Goal: Transaction & Acquisition: Purchase product/service

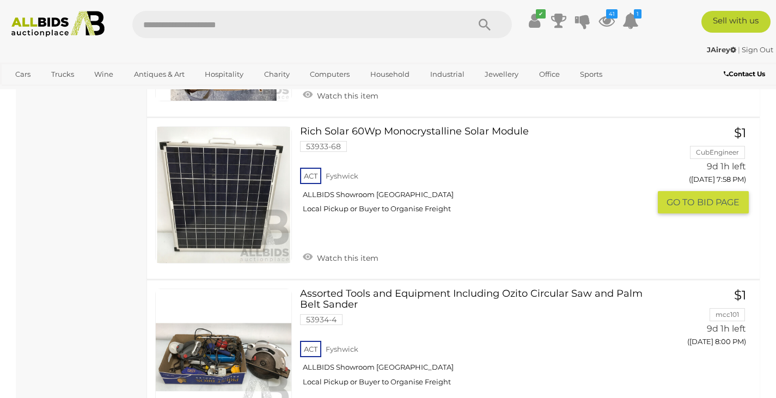
scroll to position [1701, 0]
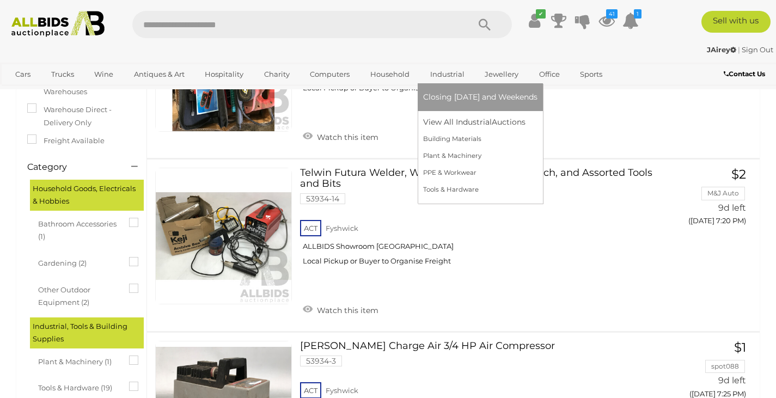
scroll to position [0, 0]
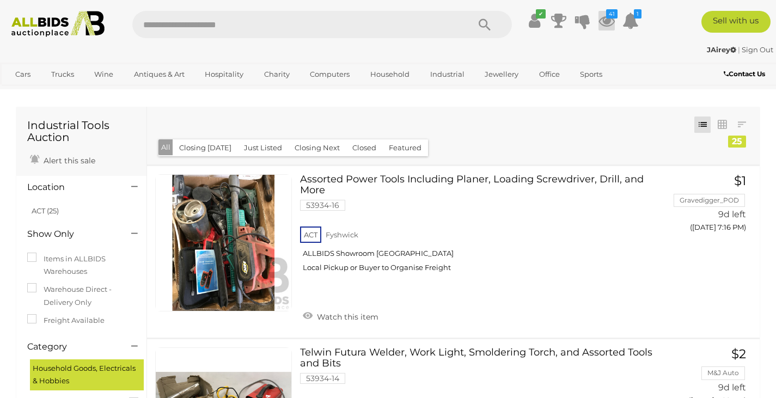
click at [606, 15] on icon "41" at bounding box center [611, 13] width 11 height 9
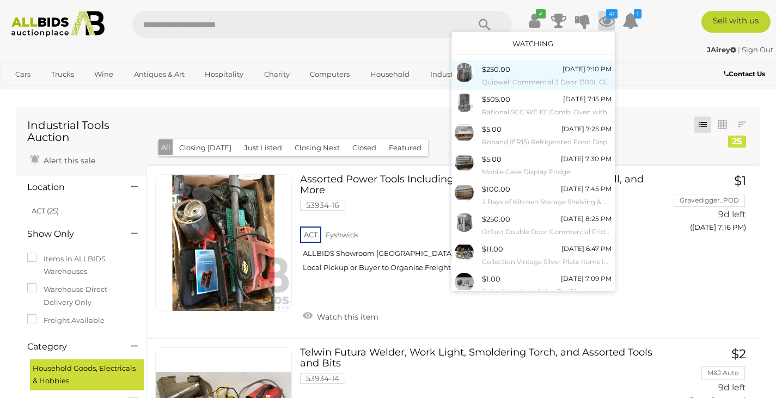
click at [545, 76] on small "Quipwell Commercial 2 Door 1300L Glass Door Fridge" at bounding box center [547, 82] width 130 height 12
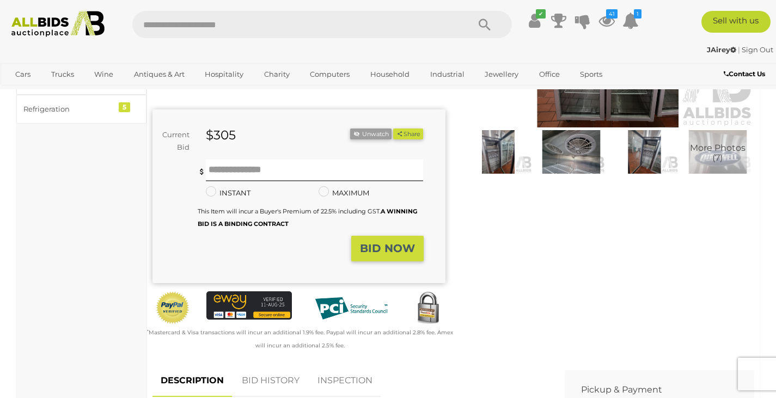
scroll to position [198, 0]
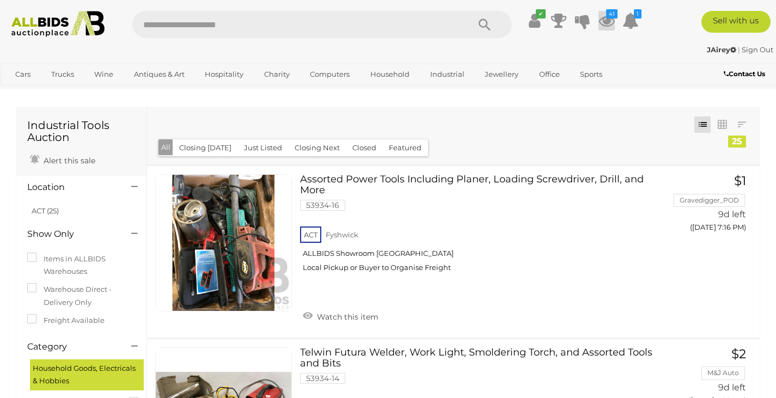
click at [606, 21] on icon at bounding box center [606, 21] width 16 height 20
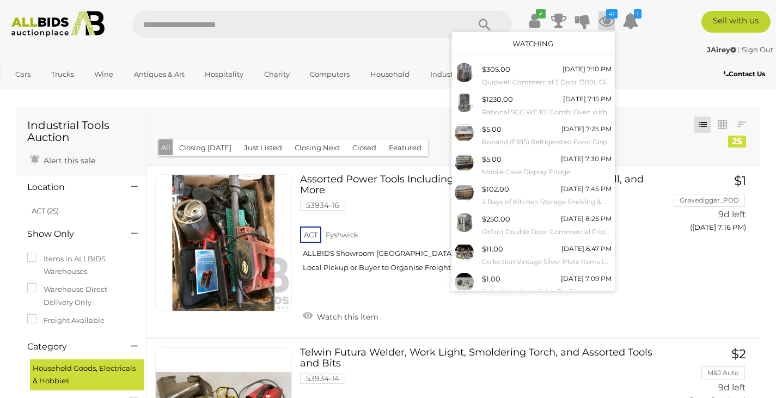
click at [530, 40] on link "Watching" at bounding box center [532, 43] width 41 height 9
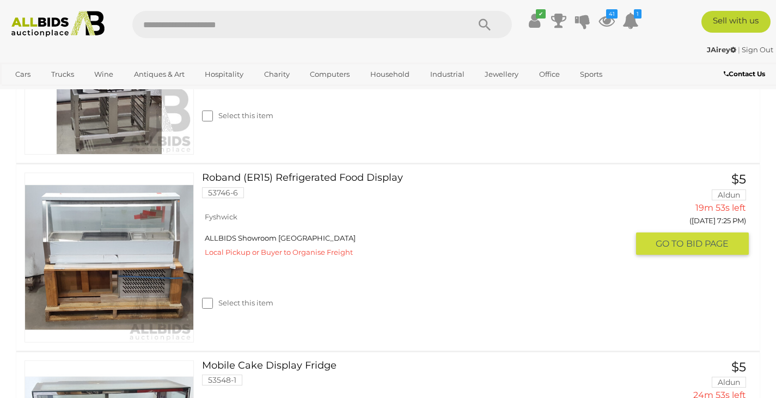
scroll to position [530, 0]
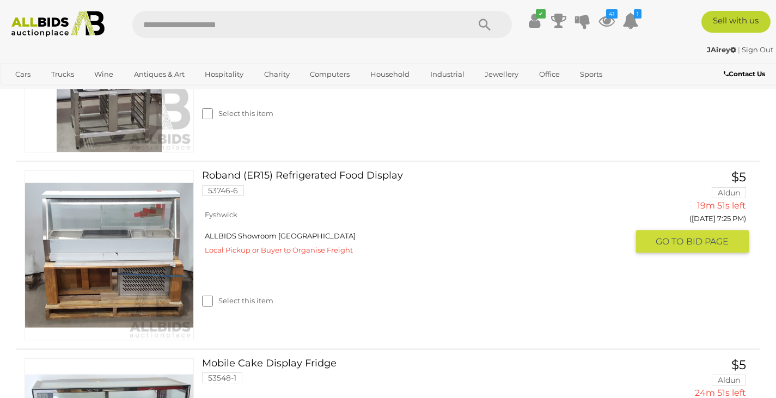
click at [213, 301] on label "Select this item" at bounding box center [237, 301] width 71 height 10
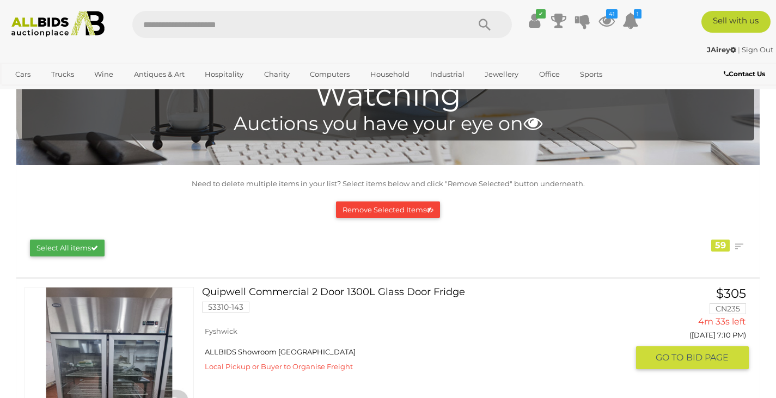
scroll to position [0, 0]
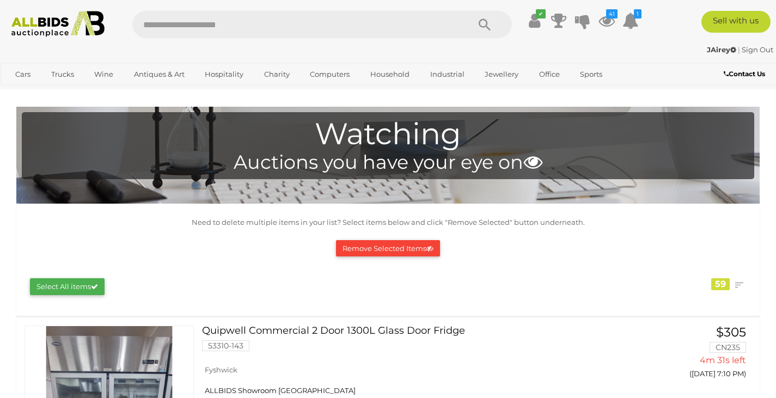
click at [365, 245] on button "Remove Selected Items" at bounding box center [388, 248] width 104 height 17
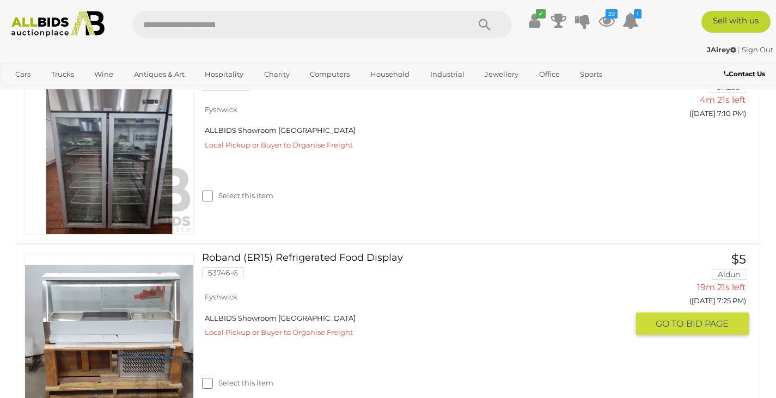
click at [427, 266] on link "Roband (ER15) Refrigerated Food Display 53746-6" at bounding box center [418, 270] width 417 height 34
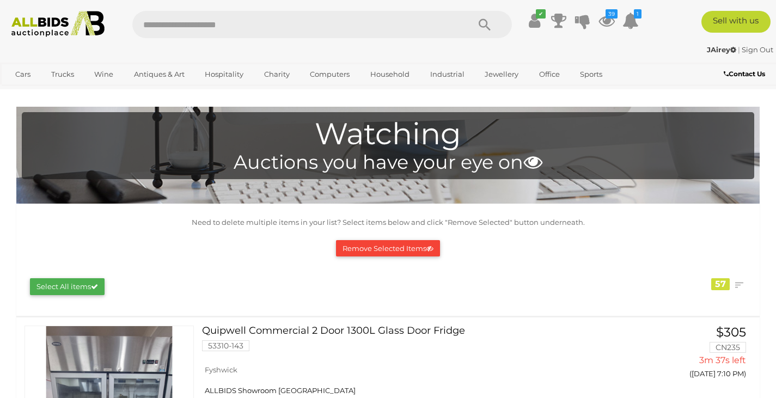
click at [401, 39] on div "✔ Track & Trace 39 1" at bounding box center [388, 20] width 776 height 41
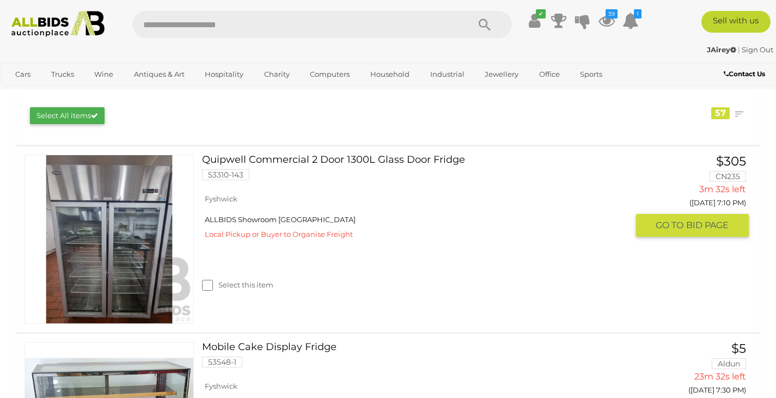
scroll to position [169, 0]
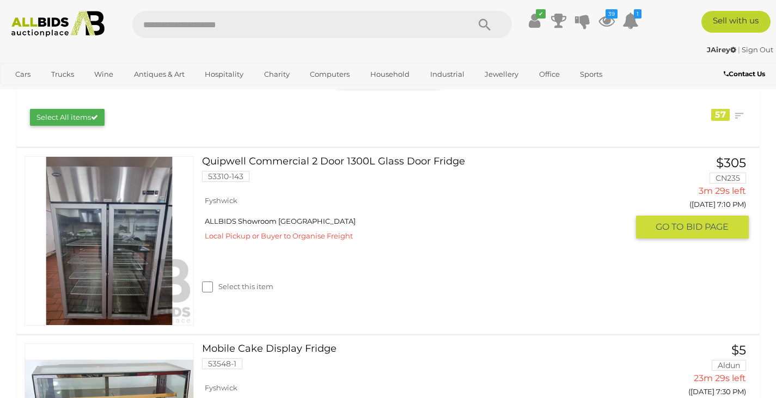
click at [323, 162] on link "Quipwell Commercial 2 Door 1300L Glass Door Fridge 53310-143" at bounding box center [418, 173] width 417 height 34
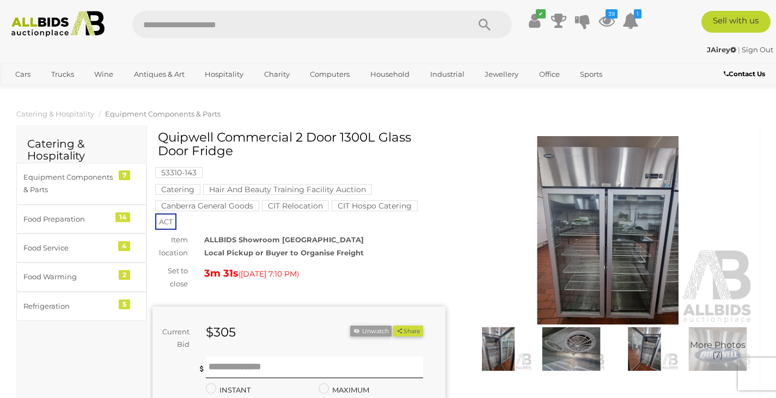
scroll to position [11, 0]
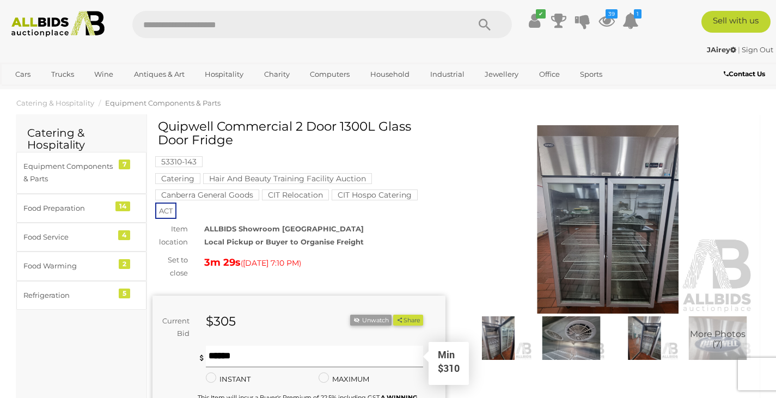
click at [215, 350] on input "text" at bounding box center [315, 357] width 218 height 22
type input "***"
click at [393, 315] on button "Share" at bounding box center [408, 320] width 30 height 11
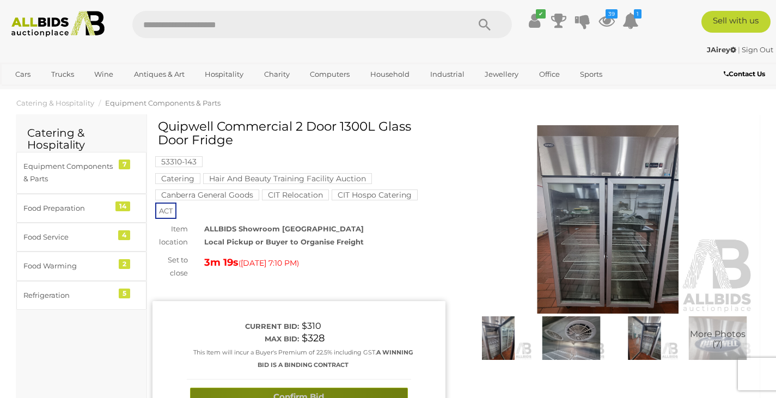
click at [255, 392] on button "Confirm Bid" at bounding box center [299, 397] width 218 height 19
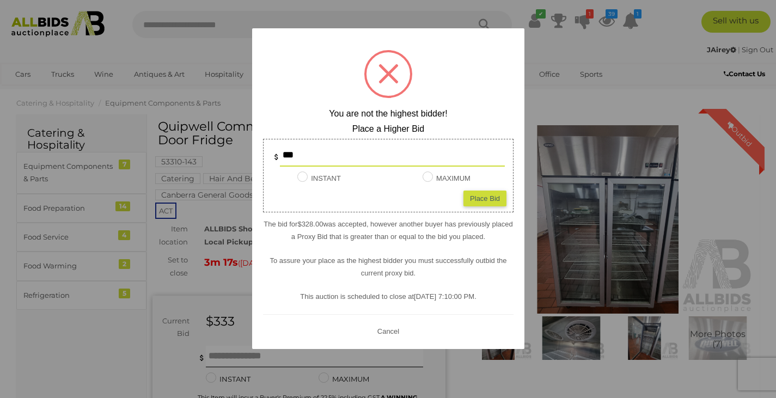
scroll to position [79, 0]
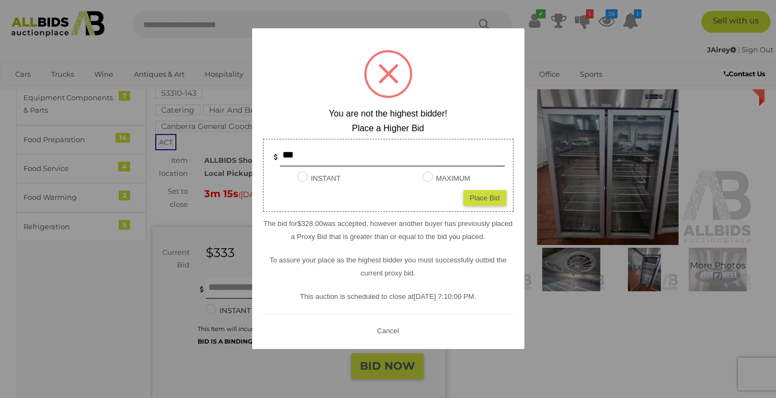
click at [388, 330] on button "Cancel" at bounding box center [388, 331] width 28 height 14
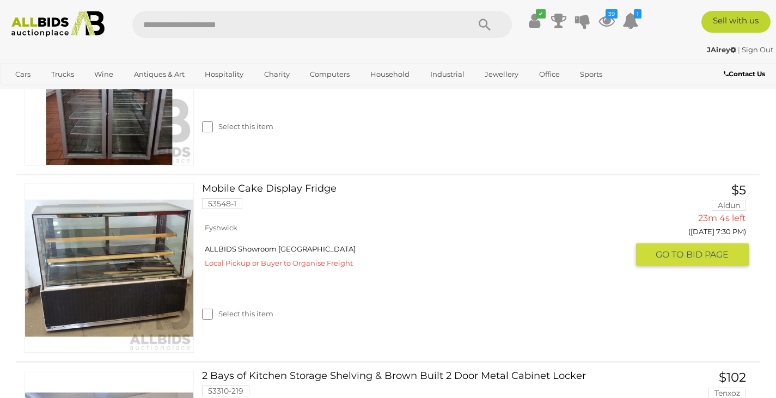
scroll to position [330, 0]
click at [284, 191] on link "Mobile Cake Display Fridge 53548-1" at bounding box center [418, 200] width 417 height 34
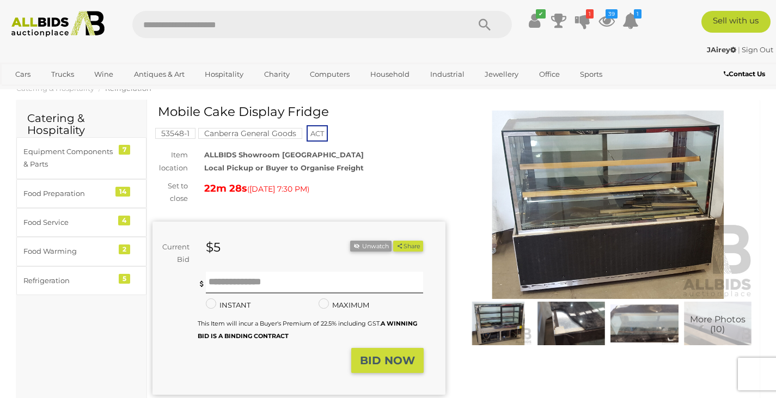
scroll to position [25, 0]
click at [505, 318] on img at bounding box center [498, 324] width 68 height 44
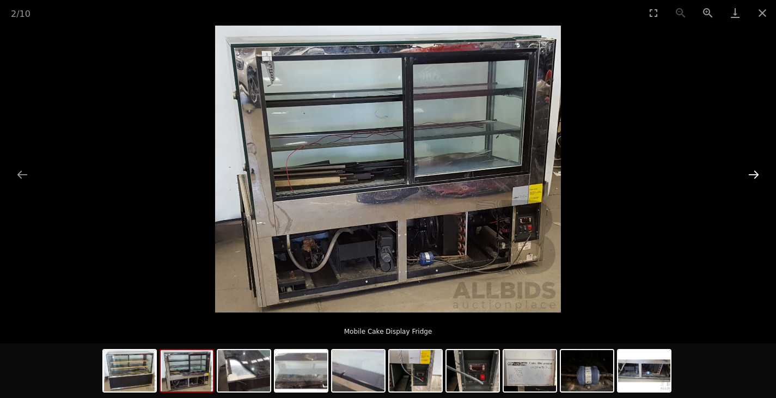
click at [759, 173] on button "Next slide" at bounding box center [753, 174] width 23 height 21
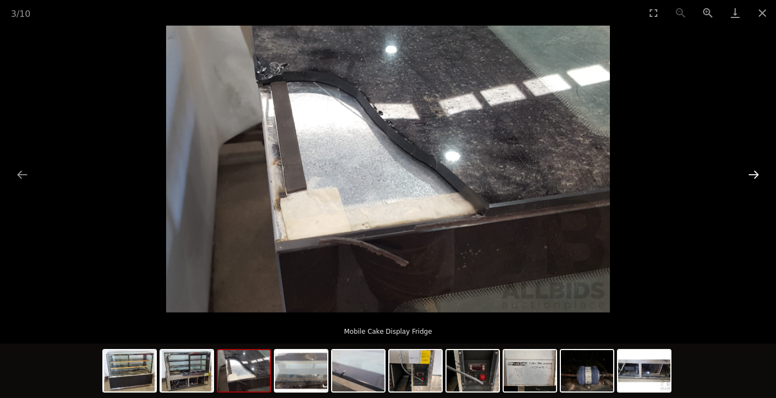
click at [759, 173] on button "Next slide" at bounding box center [753, 174] width 23 height 21
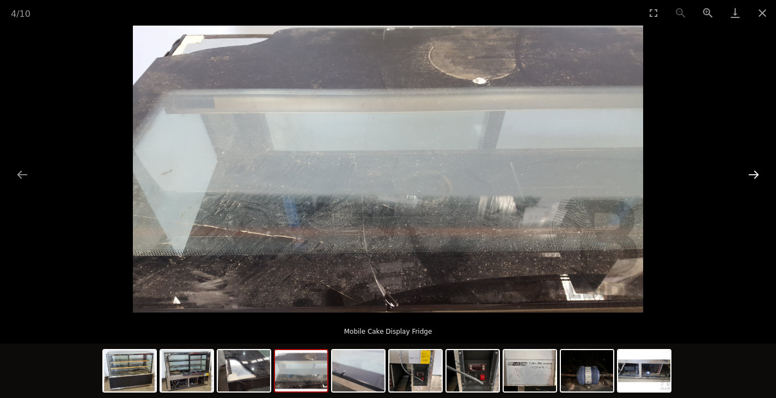
click at [759, 173] on button "Next slide" at bounding box center [753, 174] width 23 height 21
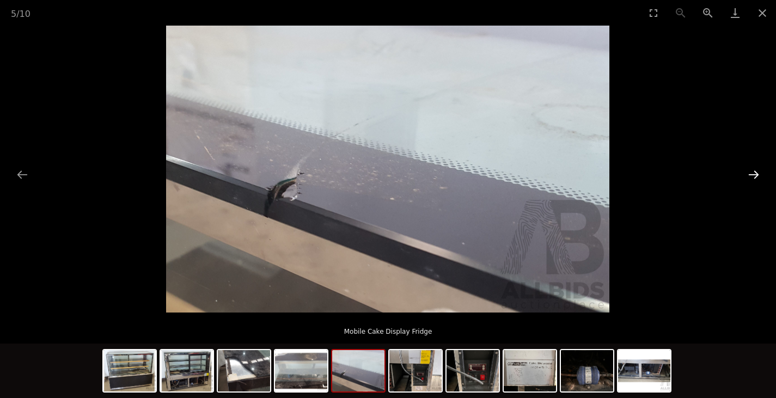
click at [759, 173] on button "Next slide" at bounding box center [753, 174] width 23 height 21
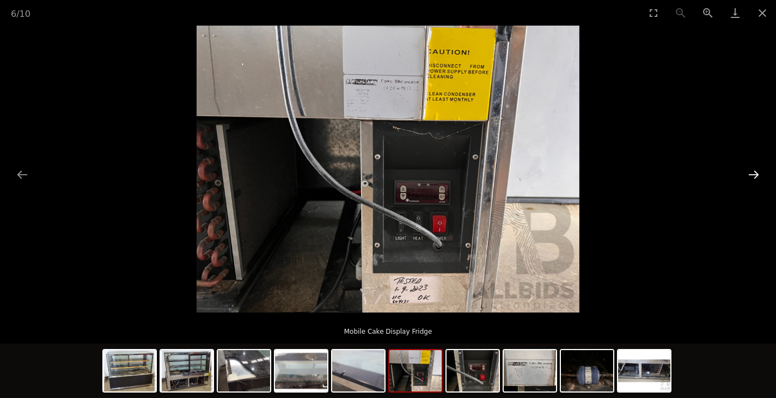
click at [759, 173] on button "Next slide" at bounding box center [753, 174] width 23 height 21
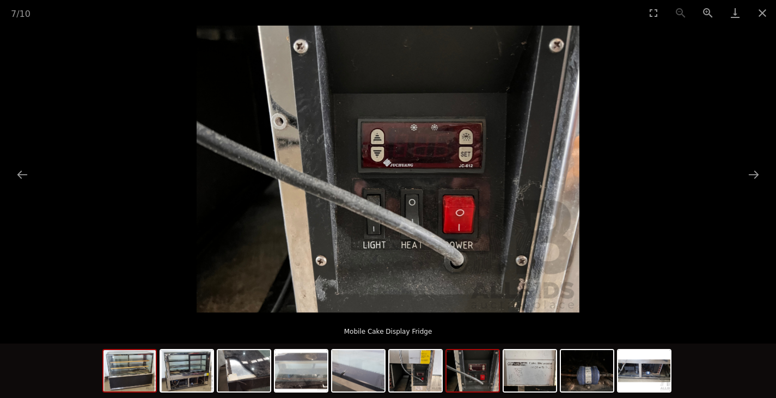
click at [130, 369] on img at bounding box center [129, 370] width 52 height 41
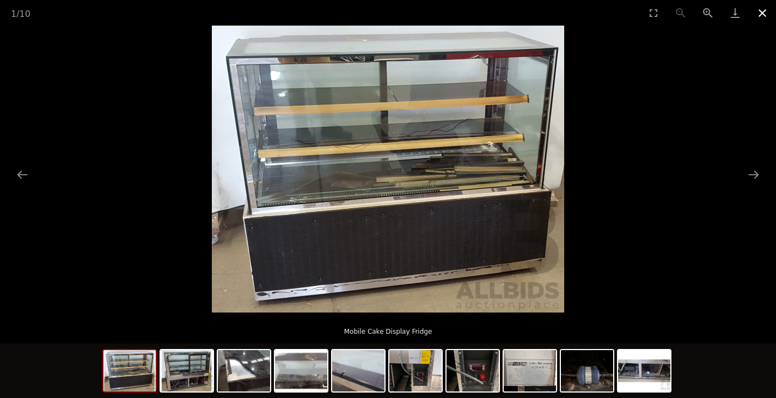
click at [767, 9] on button "Close gallery" at bounding box center [762, 13] width 27 height 26
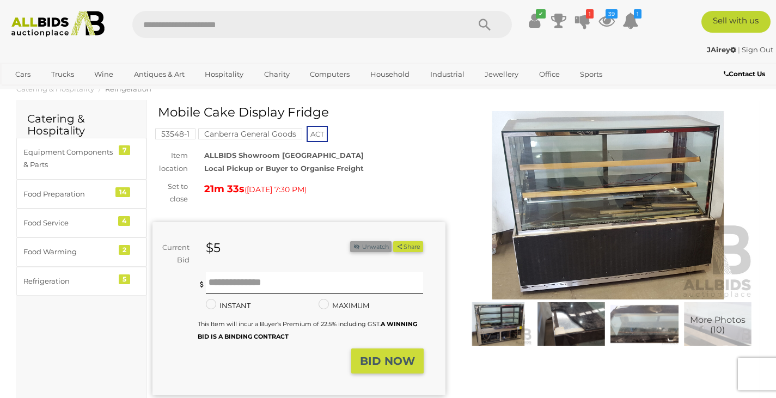
click at [365, 249] on button "Unwatch" at bounding box center [370, 246] width 41 height 11
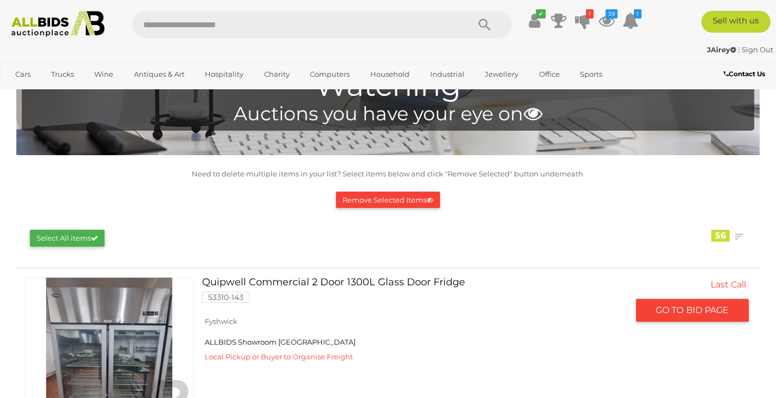
scroll to position [48, 0]
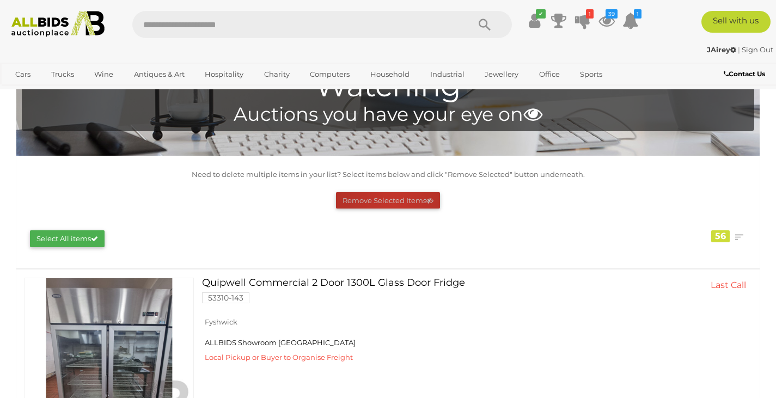
click at [393, 204] on button "Remove Selected Items" at bounding box center [388, 200] width 104 height 17
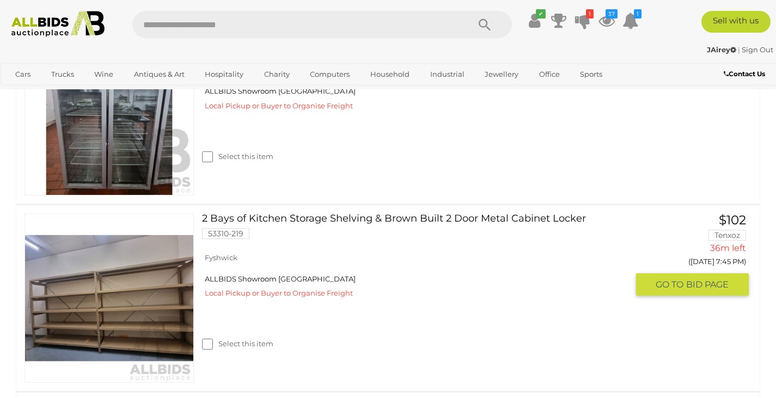
scroll to position [300, 0]
click at [395, 221] on link "2 Bays of Kitchen Storage Shelving & Brown Built 2 Door Metal Cabinet Locker 53…" at bounding box center [418, 230] width 417 height 34
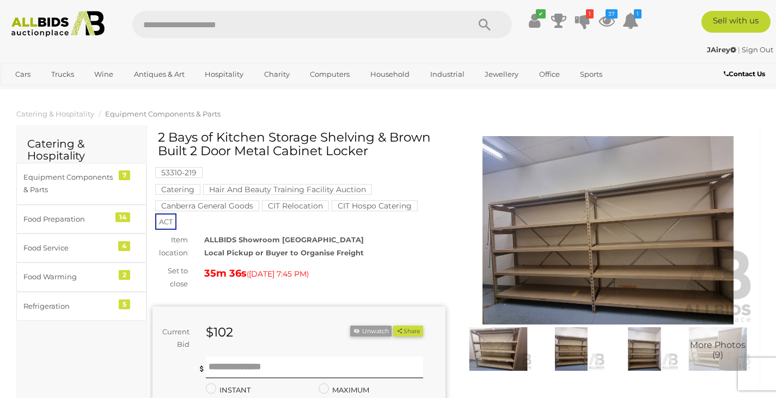
click at [546, 245] on img at bounding box center [608, 230] width 293 height 188
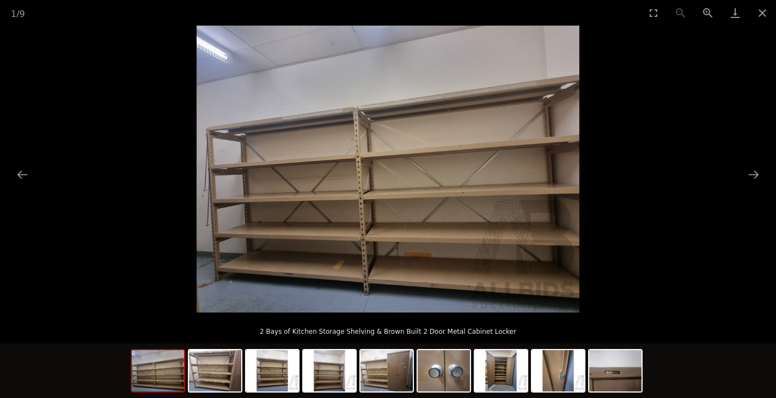
scroll to position [204, 0]
click at [763, 14] on button "Close gallery" at bounding box center [762, 13] width 27 height 26
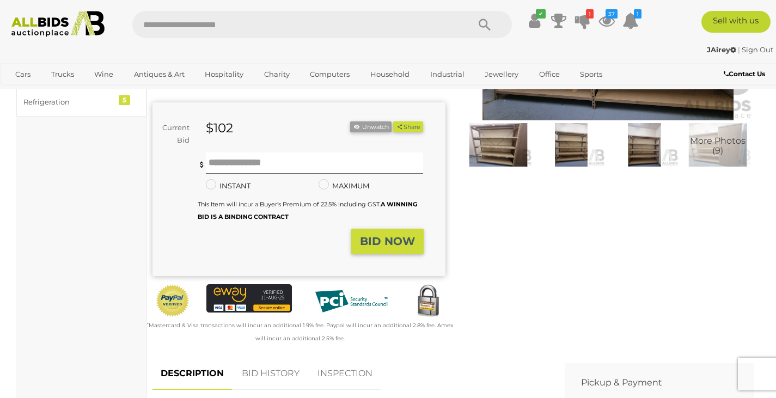
scroll to position [0, 0]
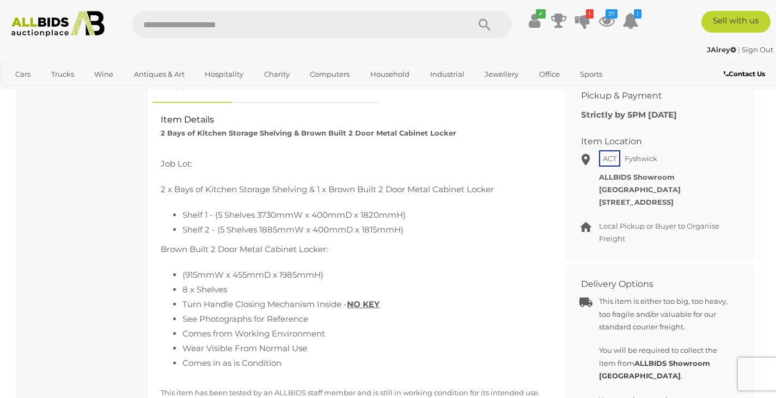
scroll to position [495, 0]
